Goal: Transaction & Acquisition: Obtain resource

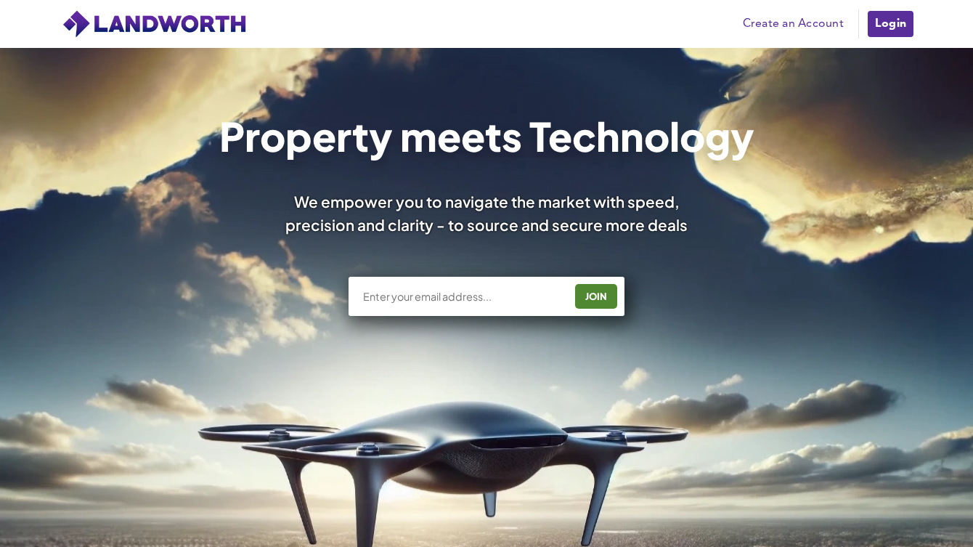
click at [888, 28] on link "Login" at bounding box center [890, 23] width 49 height 29
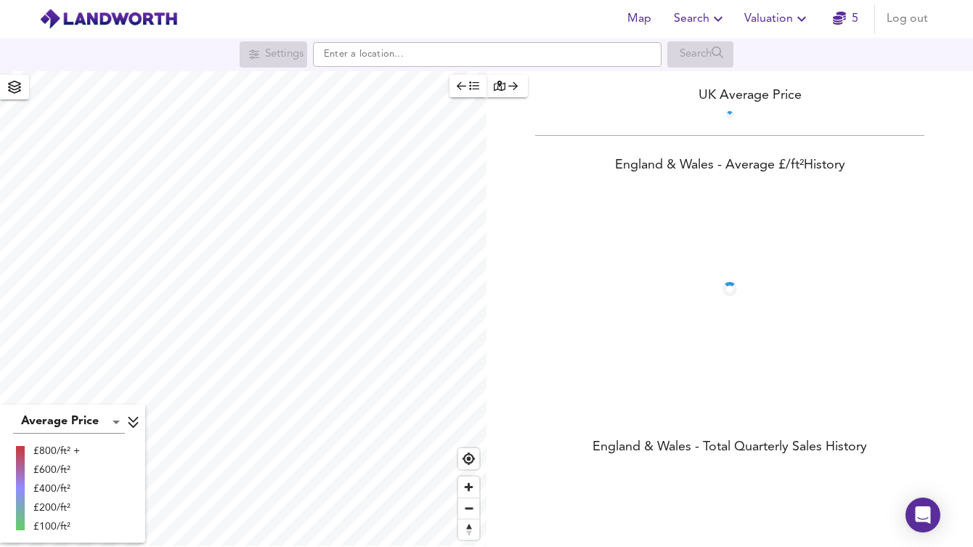
click at [759, 17] on span "Valuation" at bounding box center [777, 19] width 66 height 20
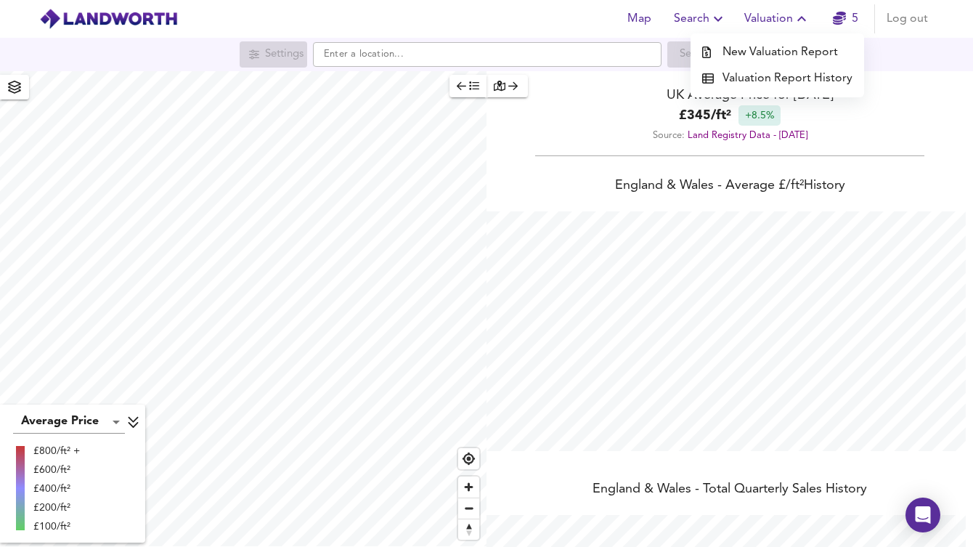
scroll to position [547, 973]
click at [741, 78] on li "Valuation Report History" at bounding box center [778, 78] width 174 height 26
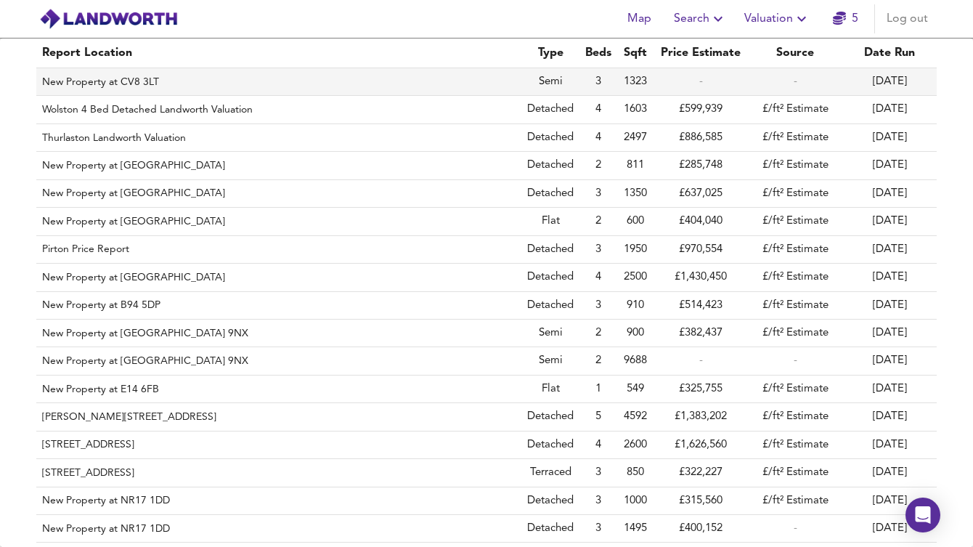
click at [182, 73] on th "New Property at CV8 3LT" at bounding box center [278, 82] width 485 height 28
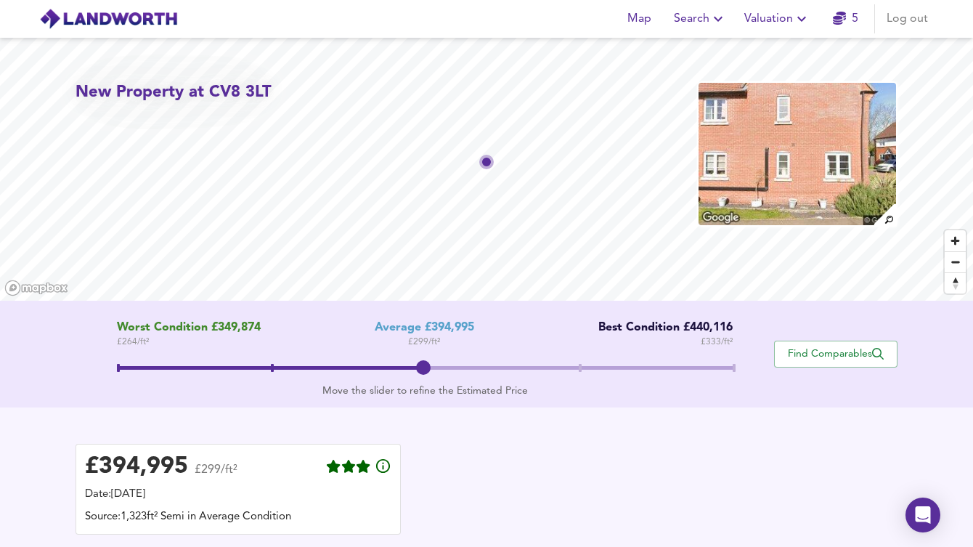
scroll to position [89, 0]
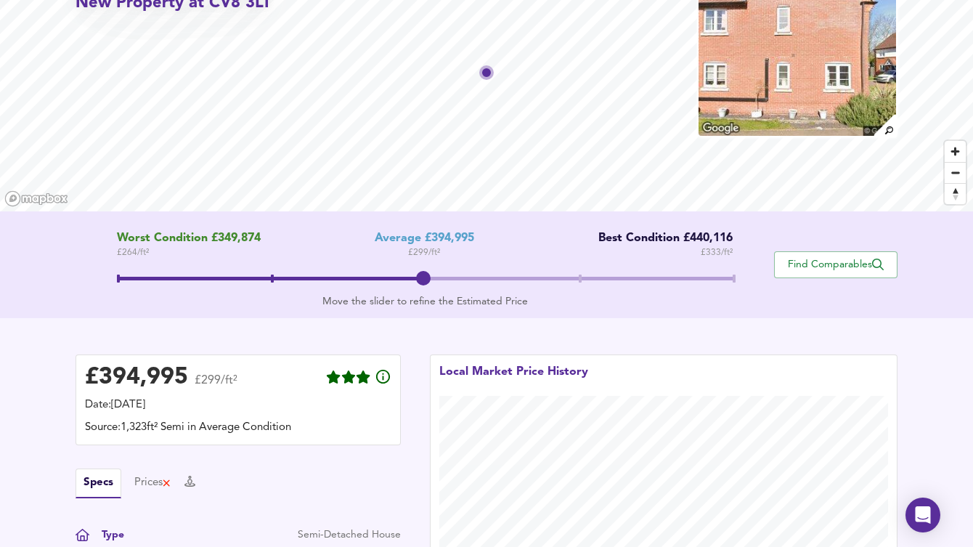
click at [578, 270] on span at bounding box center [425, 280] width 617 height 26
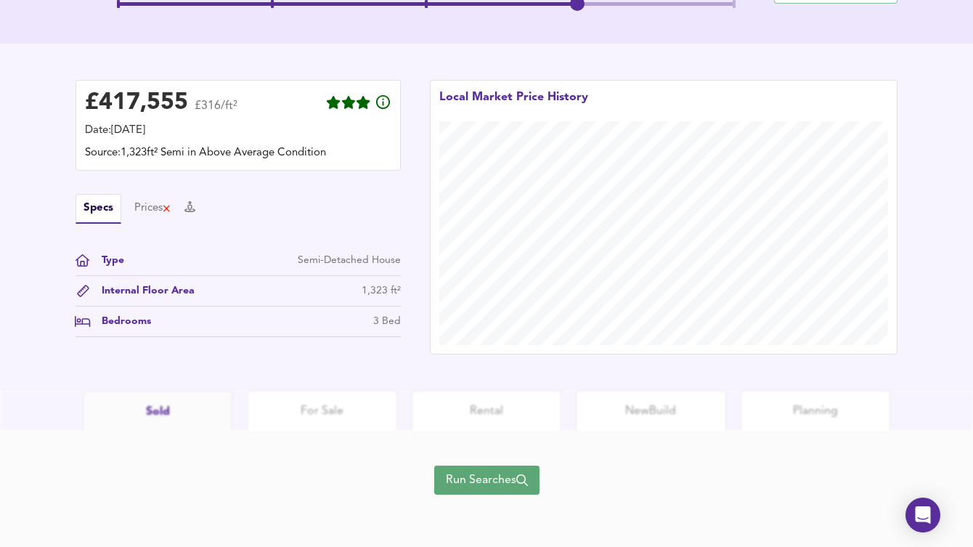
click at [487, 484] on span "Run Searches" at bounding box center [487, 480] width 82 height 20
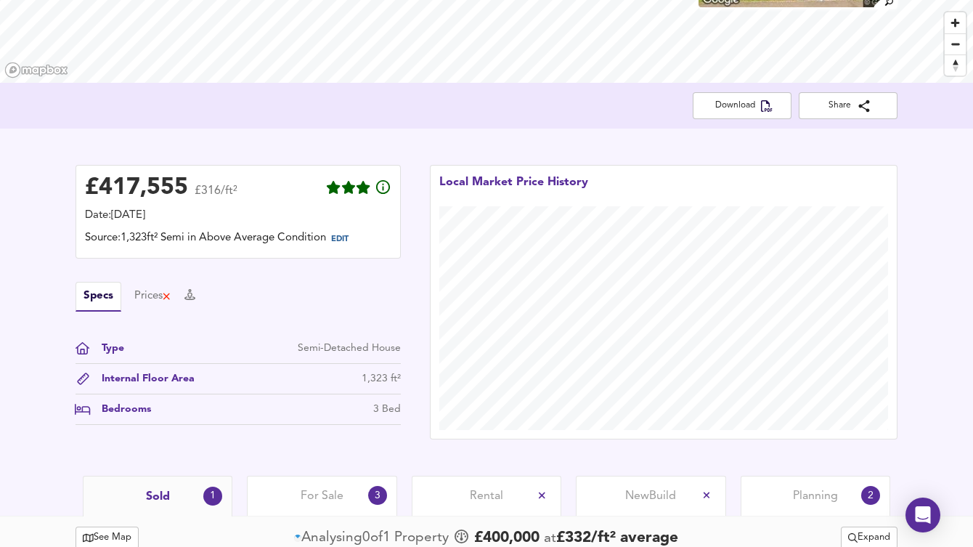
scroll to position [162, 0]
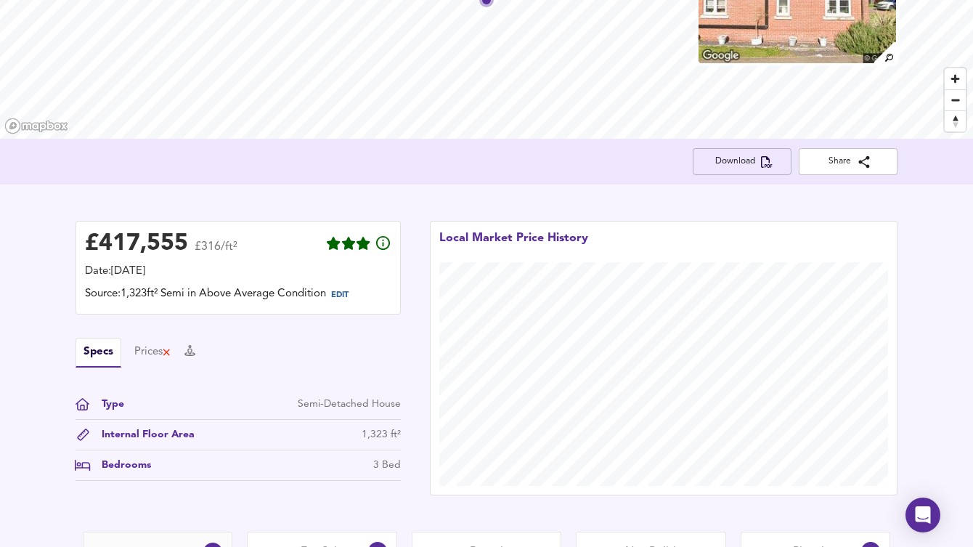
click at [743, 162] on span "Download" at bounding box center [742, 161] width 76 height 15
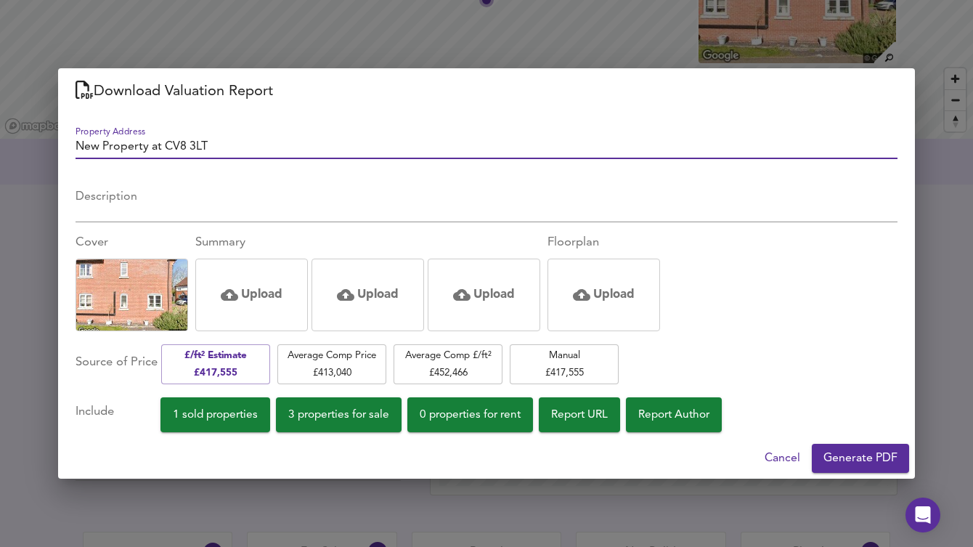
drag, startPoint x: 235, startPoint y: 147, endPoint x: 2, endPoint y: 144, distance: 233.1
click at [2, 144] on div "Download Valuation Report Property Address New Property at CV8 3LT Description …" at bounding box center [486, 273] width 973 height 547
type input "3 Bed Landworth Valuation"
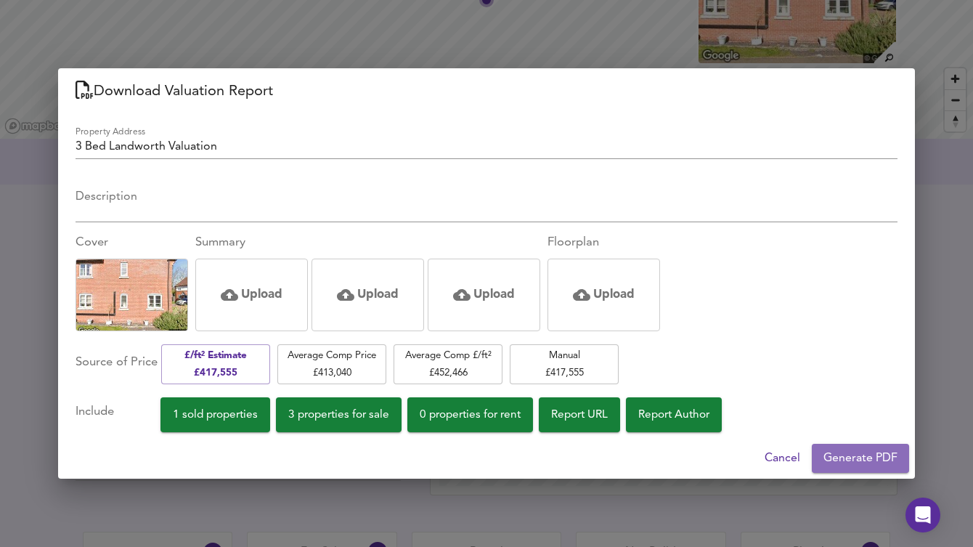
click at [844, 456] on span "Generate PDF" at bounding box center [860, 458] width 74 height 20
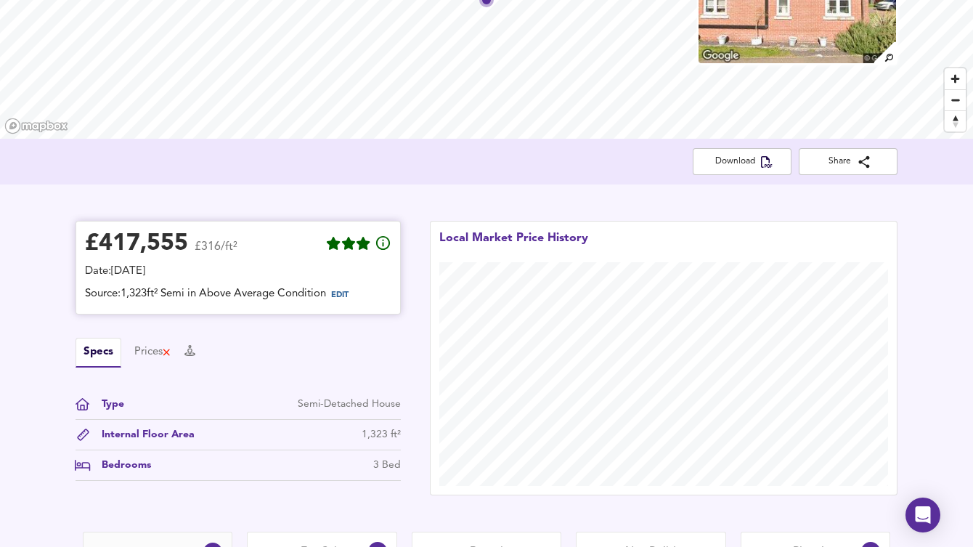
scroll to position [29, 0]
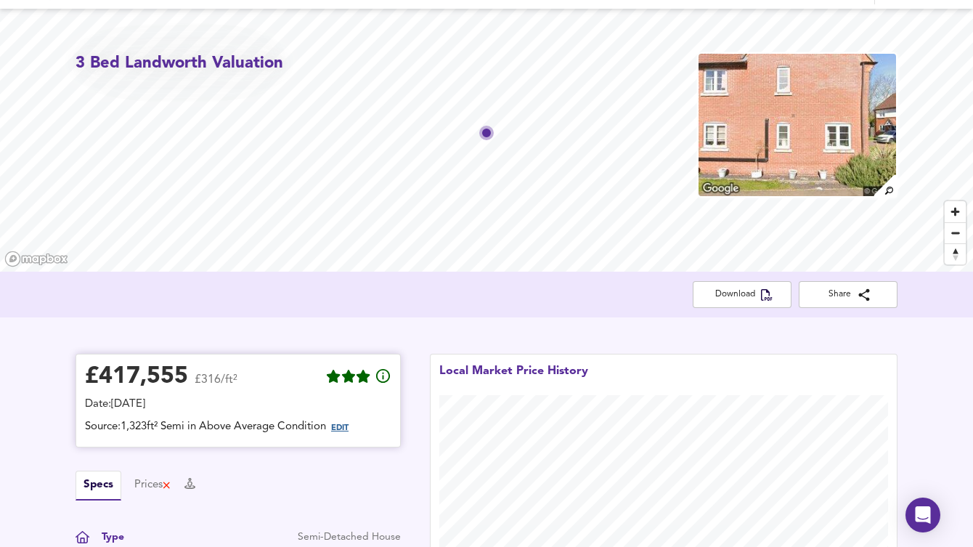
click at [343, 428] on span "EDIT" at bounding box center [339, 428] width 17 height 8
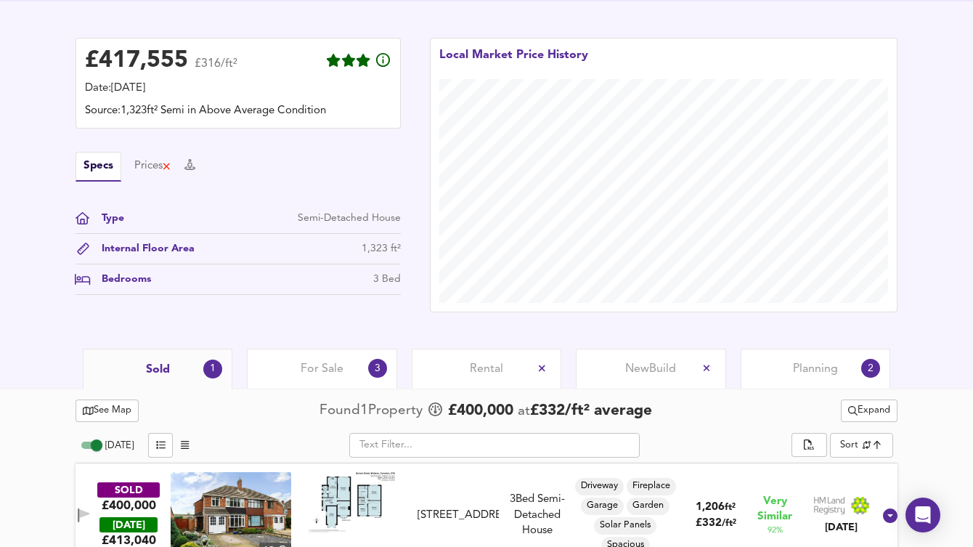
scroll to position [406, 0]
click at [868, 411] on span "Expand" at bounding box center [869, 410] width 42 height 17
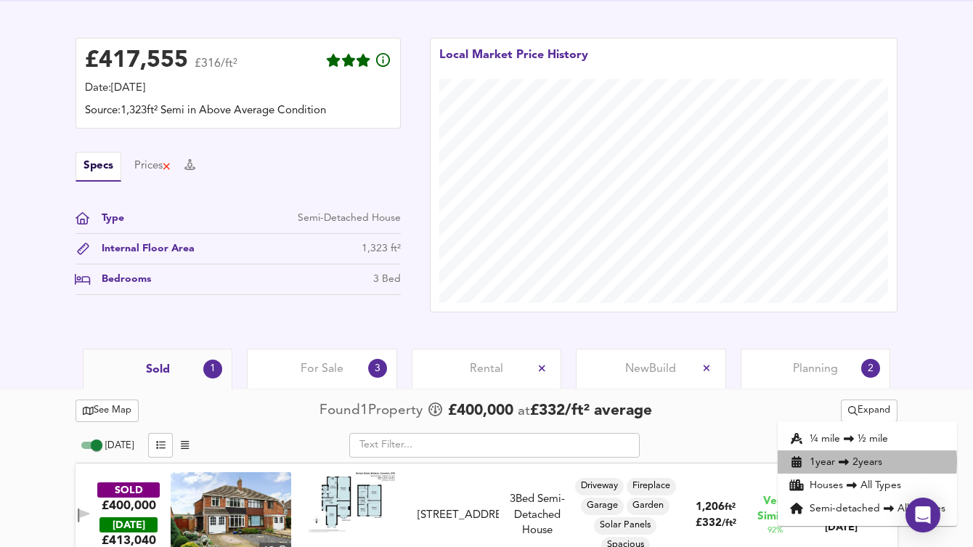
click at [840, 462] on icon at bounding box center [843, 462] width 17 height 10
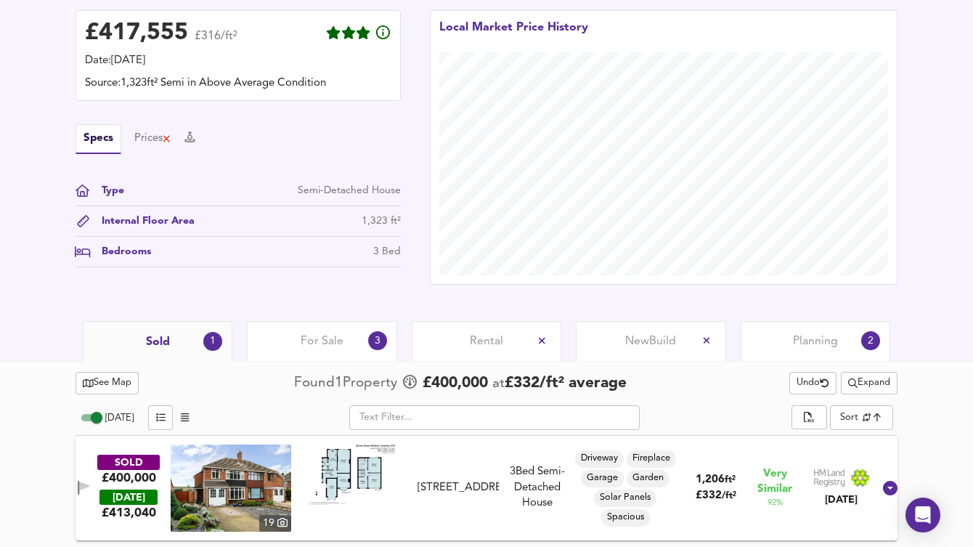
scroll to position [433, 0]
click at [855, 384] on span "Expand" at bounding box center [869, 383] width 42 height 17
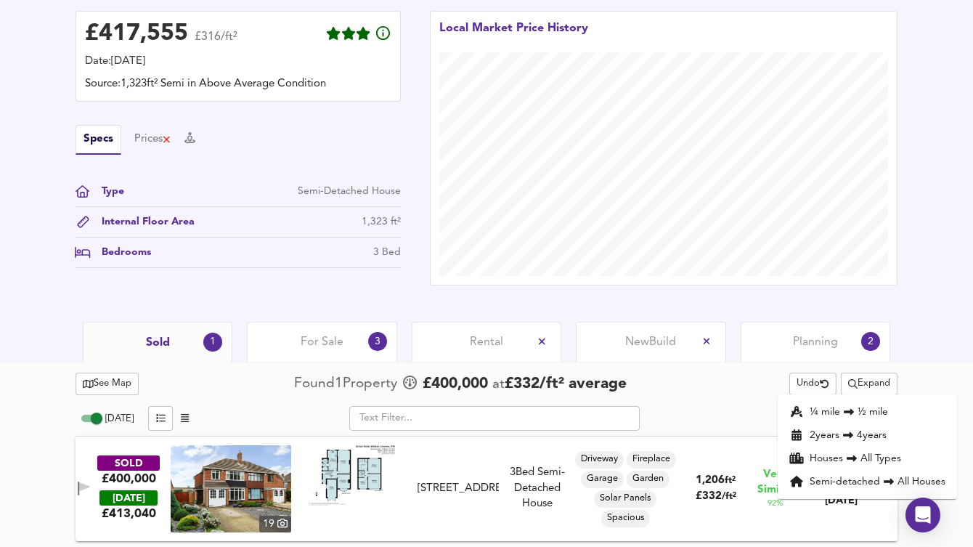
click at [837, 412] on li "¼ mile ½ mile" at bounding box center [867, 411] width 179 height 23
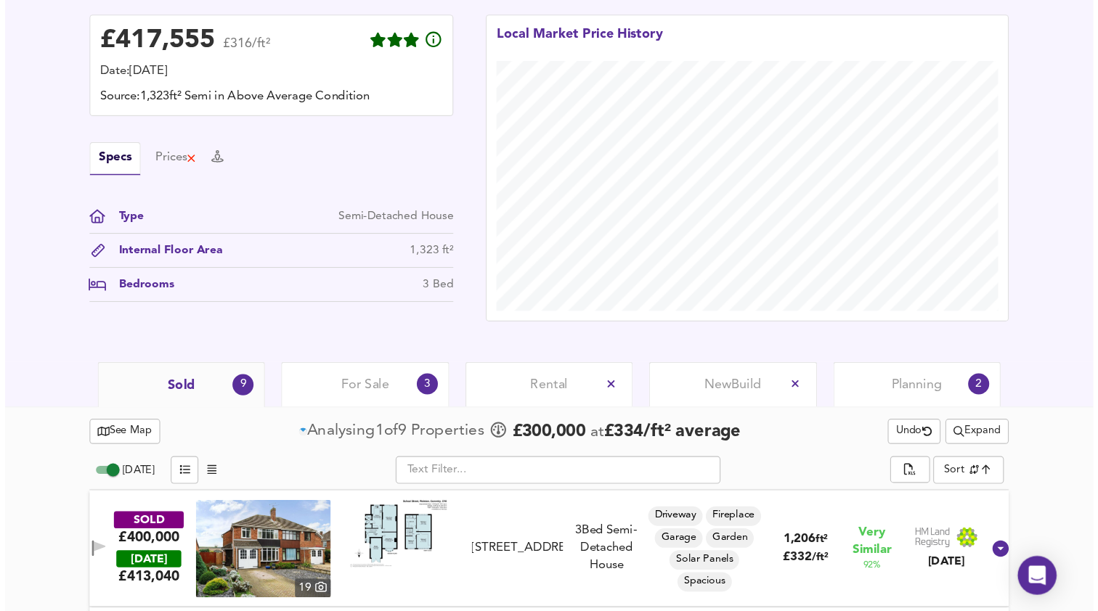
scroll to position [195, 0]
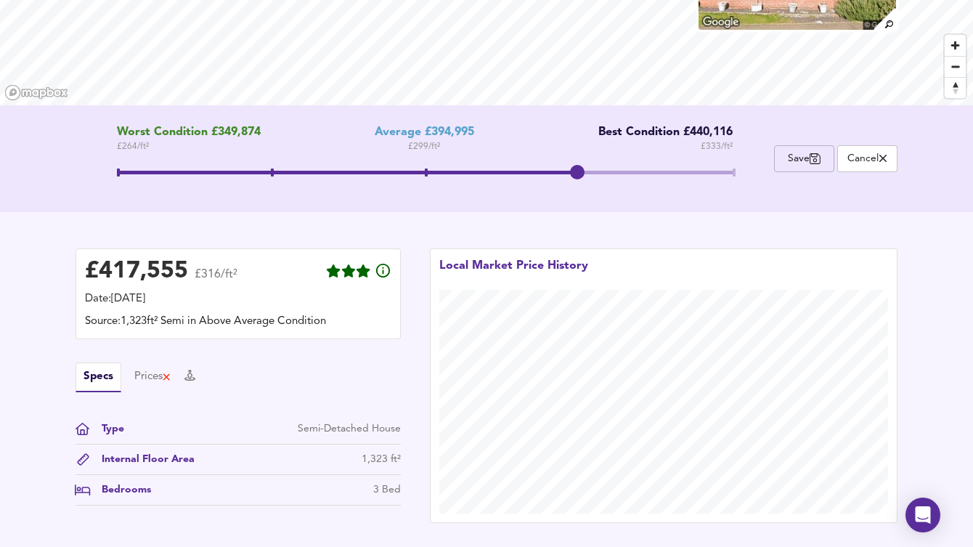
click at [812, 158] on span "Save" at bounding box center [804, 159] width 44 height 14
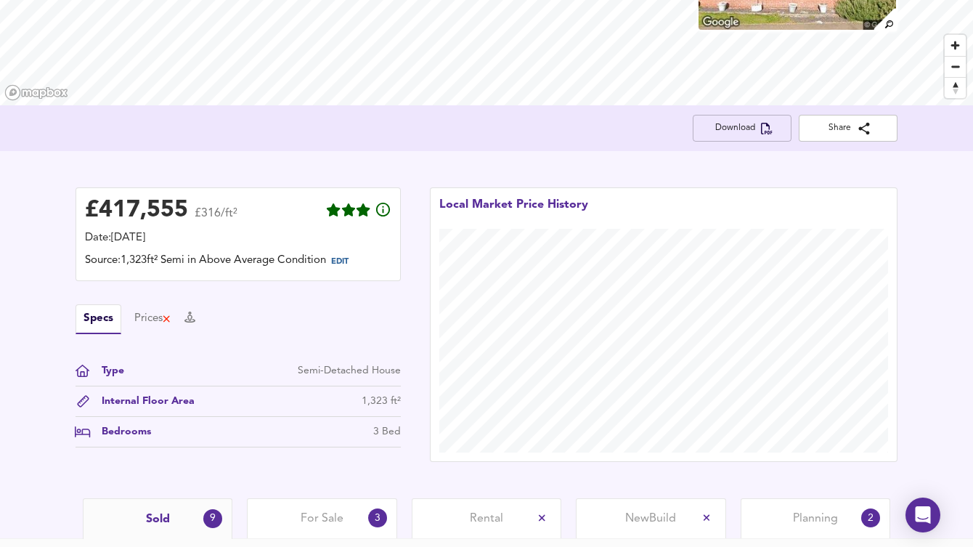
click at [749, 124] on span "Download" at bounding box center [742, 128] width 76 height 15
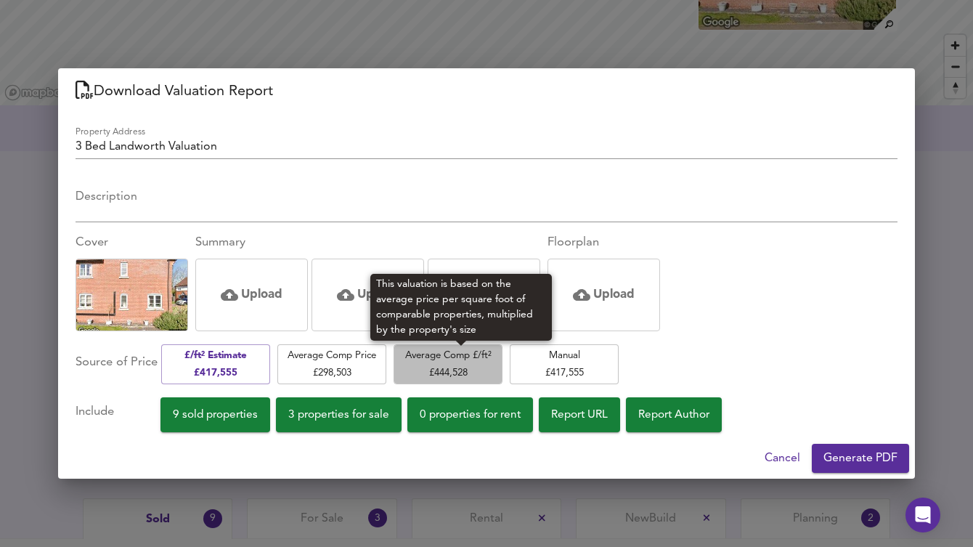
click at [453, 367] on span "Average Comp £/ft² £ 444,528" at bounding box center [448, 364] width 94 height 34
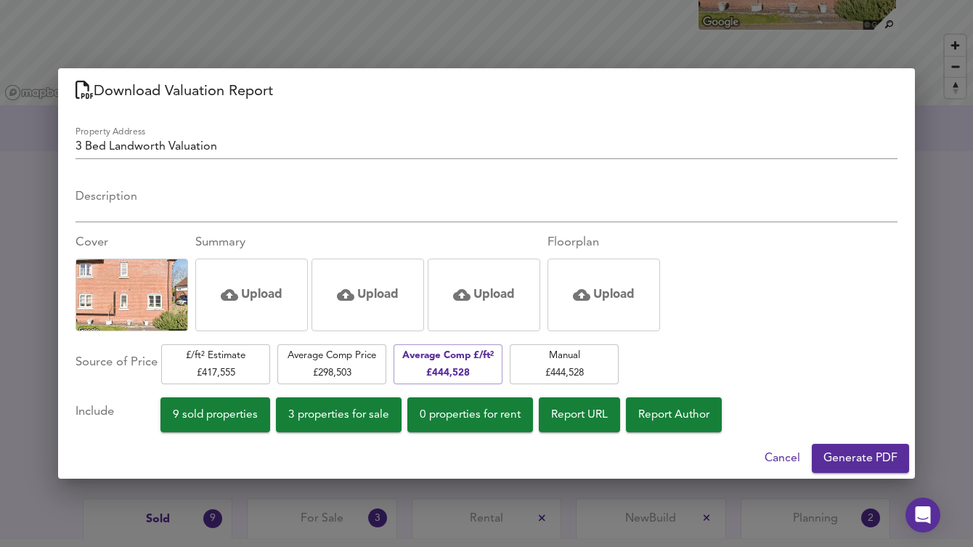
click at [839, 455] on span "Generate PDF" at bounding box center [860, 458] width 74 height 20
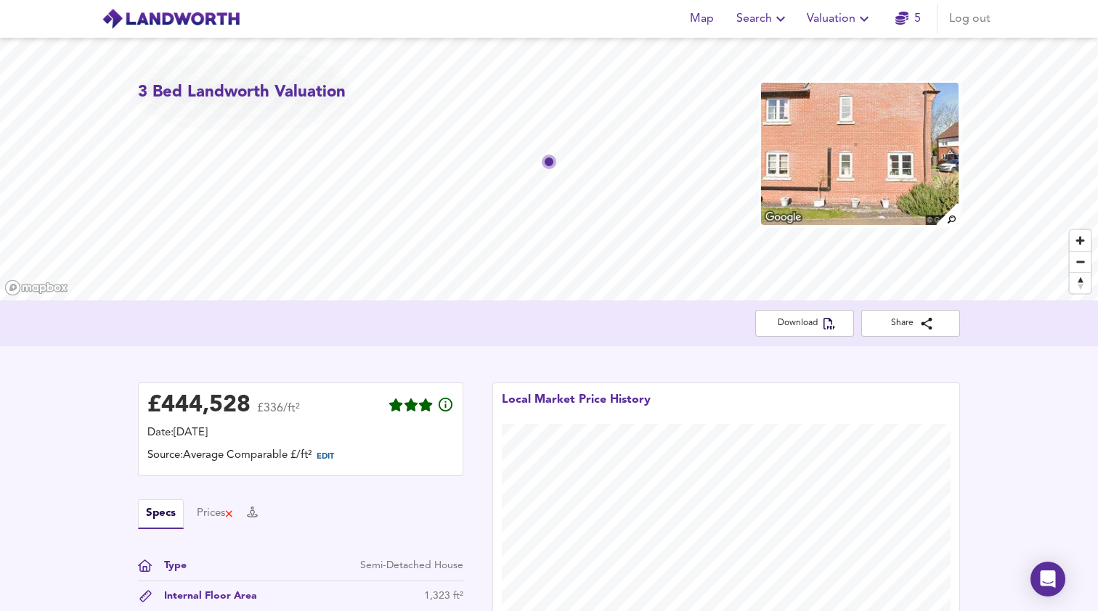
scroll to position [0, 0]
click at [852, 11] on span "Valuation" at bounding box center [840, 19] width 66 height 20
click at [808, 76] on li "Valuation Report History" at bounding box center [840, 78] width 174 height 26
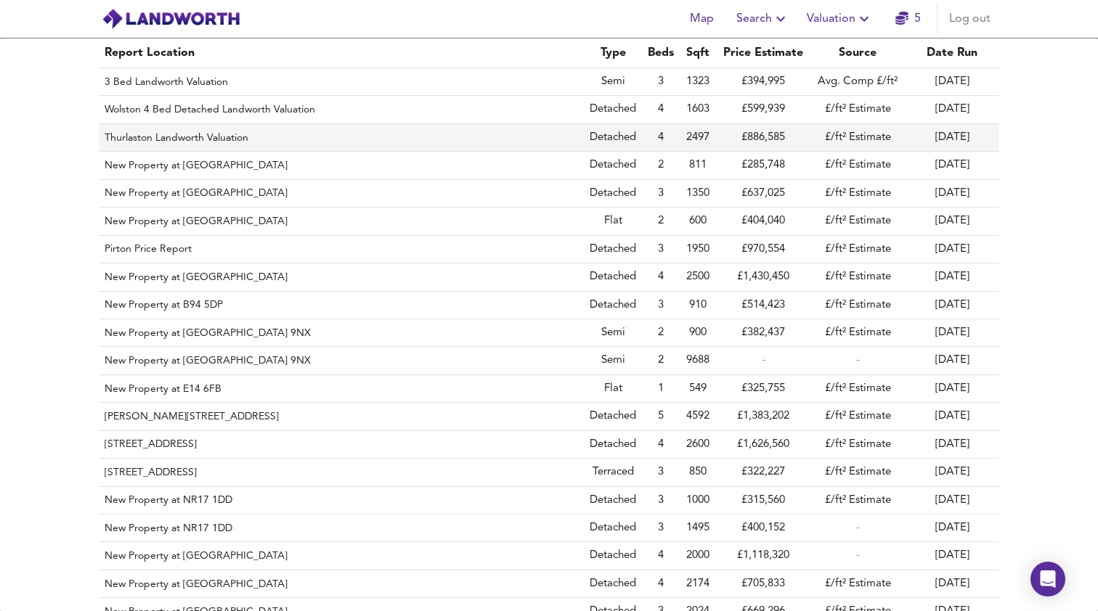
click at [202, 141] on th "Thurlaston Landworth Valuation" at bounding box center [341, 138] width 485 height 28
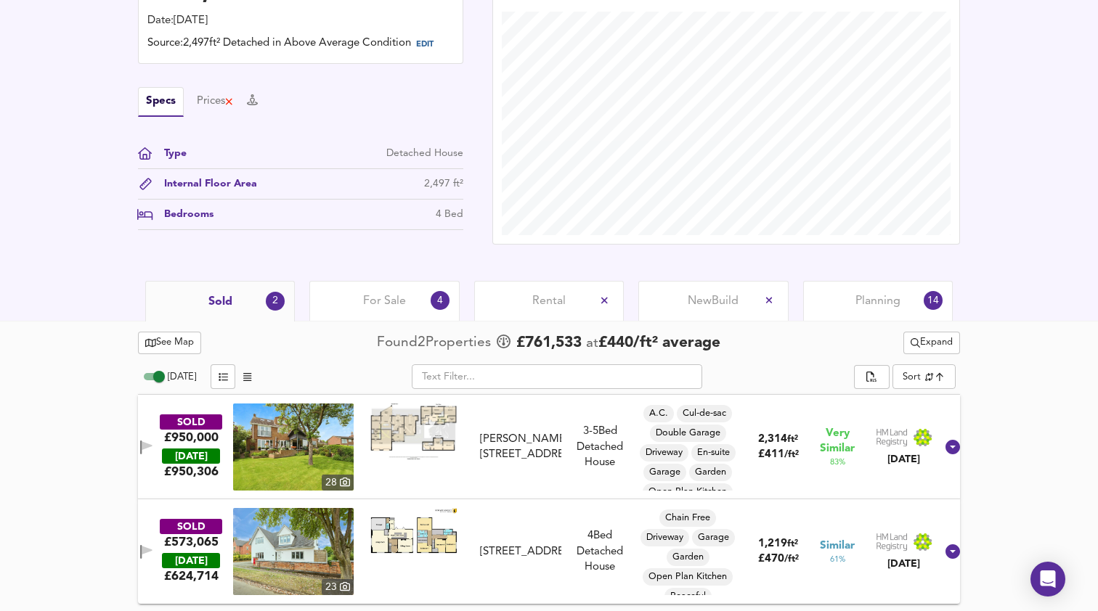
scroll to position [418, 0]
click at [920, 343] on span "Expand" at bounding box center [932, 343] width 42 height 17
click at [918, 398] on icon at bounding box center [919, 401] width 10 height 7
click at [924, 346] on span "Expand" at bounding box center [932, 343] width 42 height 17
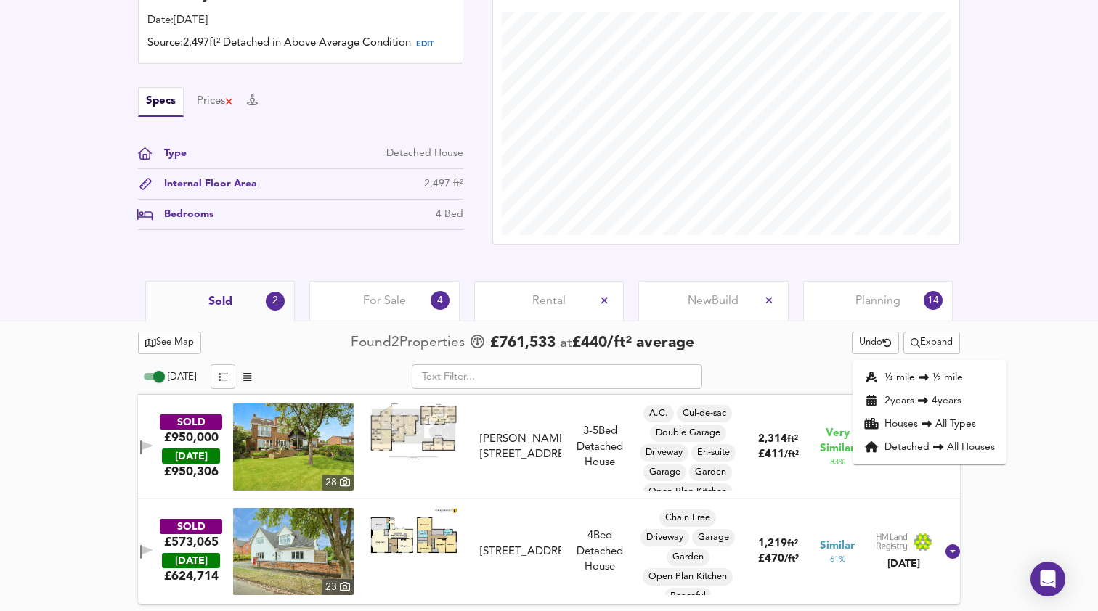
click at [900, 373] on li "¼ mile ½ mile" at bounding box center [930, 377] width 154 height 23
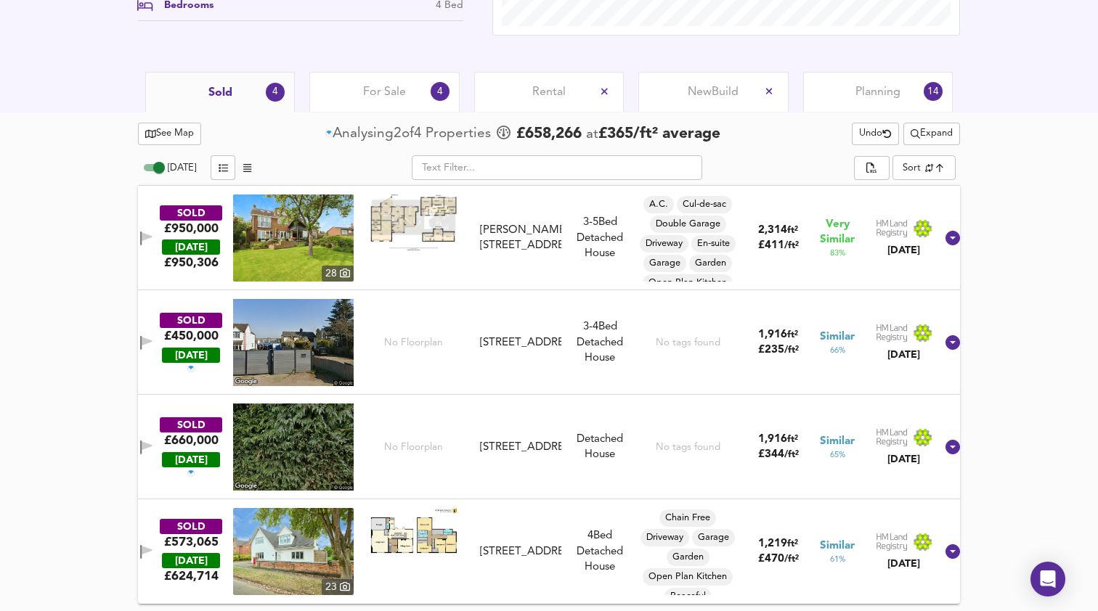
scroll to position [627, 0]
